Goal: Task Accomplishment & Management: Use online tool/utility

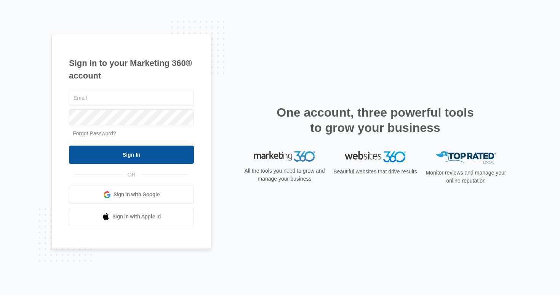
type input "[PERSON_NAME][EMAIL_ADDRESS][DOMAIN_NAME]"
click at [136, 152] on input "Sign In" at bounding box center [131, 154] width 125 height 18
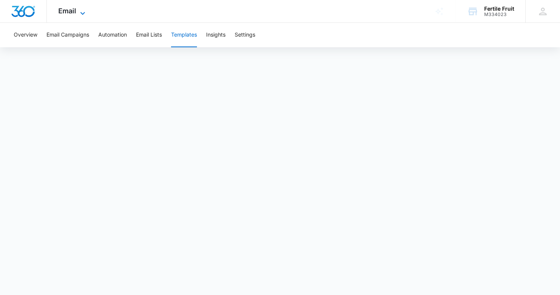
click at [81, 13] on icon at bounding box center [82, 13] width 9 height 9
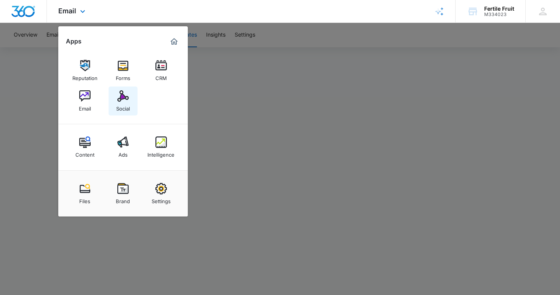
click at [124, 109] on div "Social" at bounding box center [123, 107] width 14 height 10
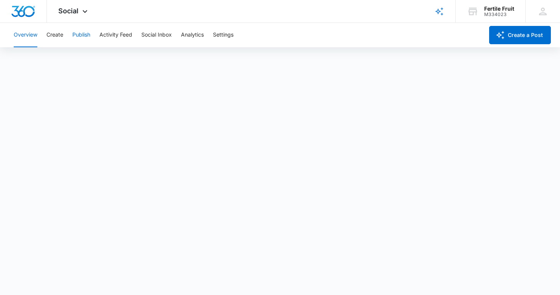
click at [83, 40] on button "Publish" at bounding box center [81, 35] width 18 height 24
drag, startPoint x: 23, startPoint y: 12, endPoint x: 47, endPoint y: 2, distance: 25.9
click at [0, 0] on div at bounding box center [23, 11] width 47 height 22
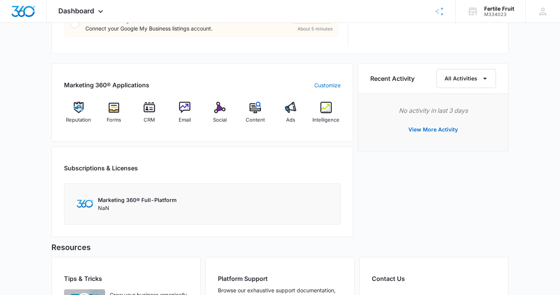
scroll to position [432, 0]
click at [230, 114] on div "Social" at bounding box center [219, 115] width 29 height 27
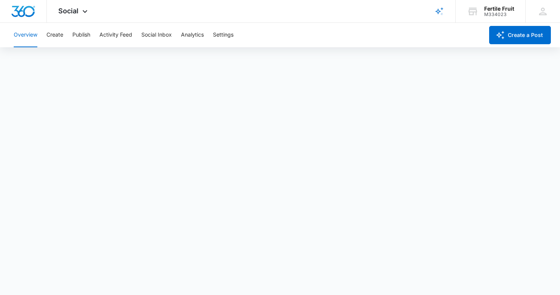
scroll to position [1, 0]
